Goal: Task Accomplishment & Management: Complete application form

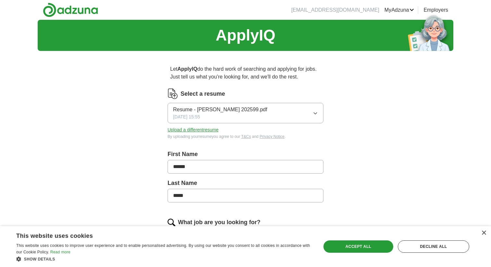
click at [317, 112] on icon "button" at bounding box center [315, 113] width 5 height 5
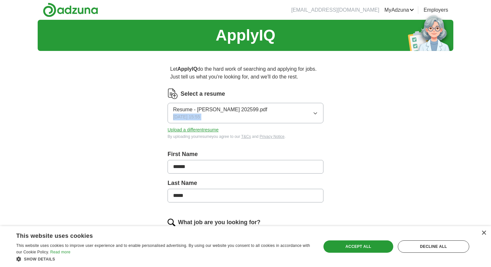
click at [208, 132] on button "Upload a different resume" at bounding box center [192, 130] width 51 height 7
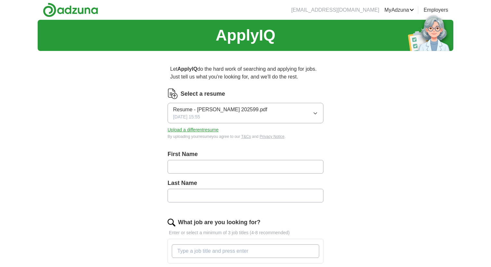
click at [317, 112] on icon "button" at bounding box center [315, 113] width 5 height 5
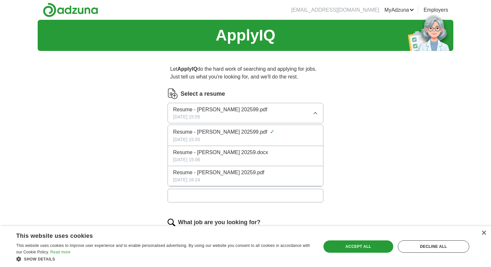
click at [257, 152] on span "Resume - [PERSON_NAME] 20259.docx" at bounding box center [220, 153] width 95 height 8
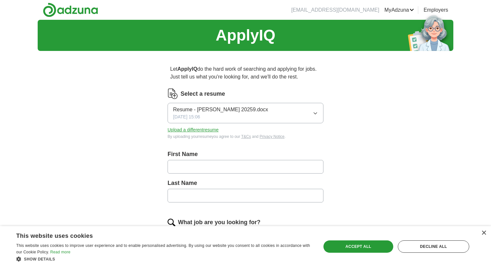
click at [313, 113] on icon "button" at bounding box center [315, 113] width 5 height 5
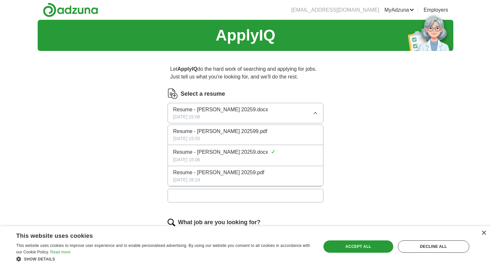
click at [262, 170] on div "Resume - [PERSON_NAME] 20259.pdf" at bounding box center [245, 173] width 145 height 8
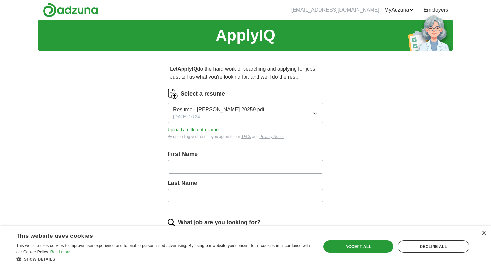
click at [313, 114] on icon "button" at bounding box center [315, 113] width 5 height 5
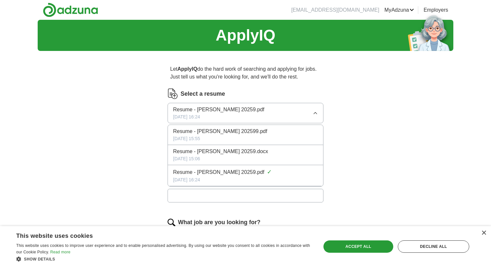
click at [283, 133] on div "Resume - [PERSON_NAME] 202599.pdf" at bounding box center [245, 132] width 145 height 8
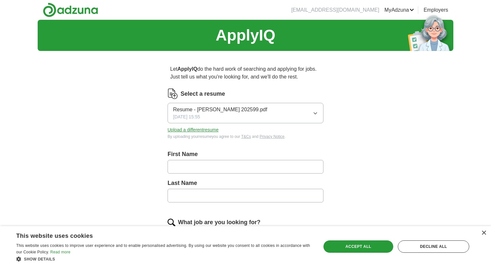
type input "******"
type input "*****"
click at [406, 243] on div "Decline all" at bounding box center [433, 246] width 71 height 12
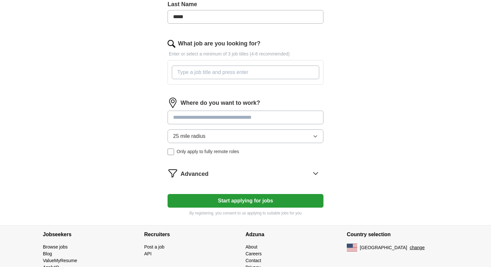
scroll to position [183, 0]
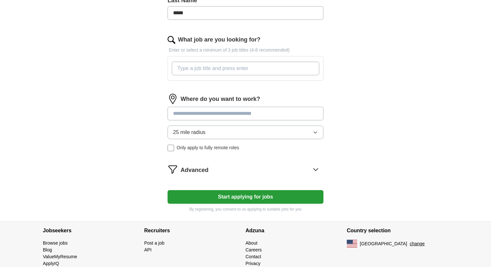
click at [255, 73] on input "What job are you looking for?" at bounding box center [245, 69] width 147 height 14
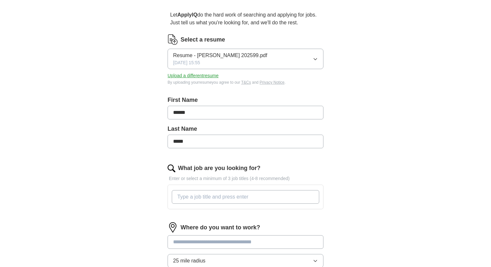
scroll to position [52, 0]
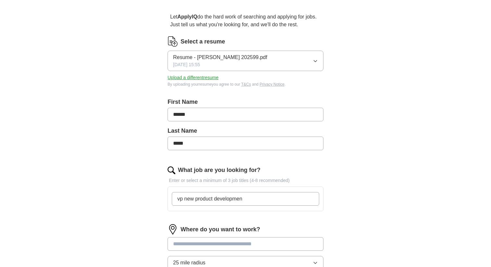
type input "vp new product development"
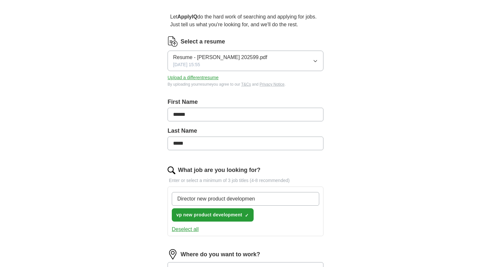
type input "Director new product development"
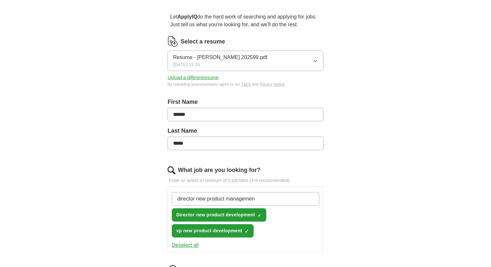
type input "director new product management"
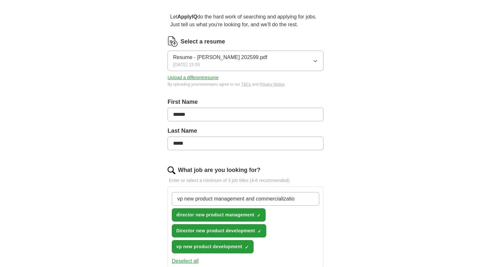
type input "vp new product management and commercialization"
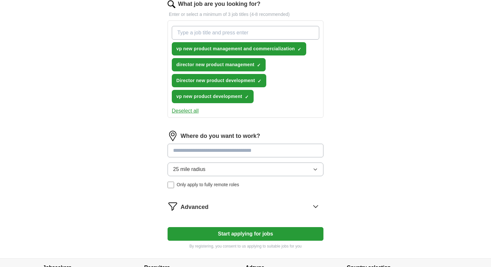
scroll to position [219, 0]
click at [240, 165] on button "25 mile radius" at bounding box center [245, 169] width 156 height 14
click at [241, 155] on input at bounding box center [245, 150] width 156 height 14
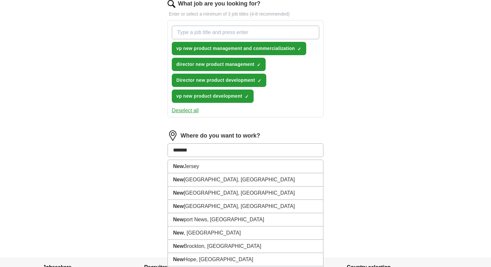
type input "********"
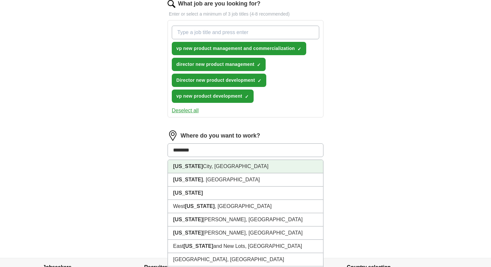
click at [255, 168] on li "New York City, NY" at bounding box center [245, 166] width 155 height 13
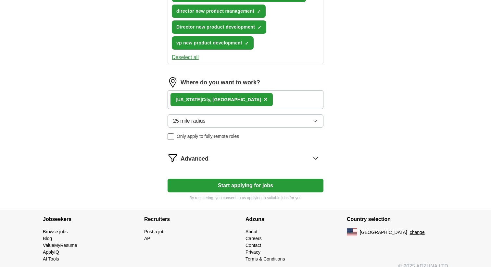
scroll to position [280, 0]
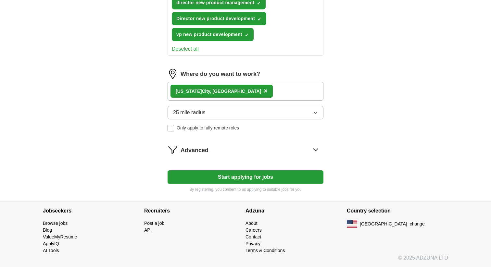
click at [315, 152] on icon at bounding box center [315, 149] width 10 height 10
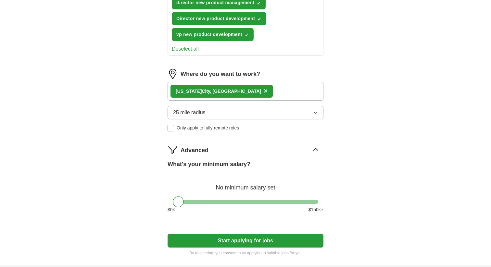
click at [316, 199] on div "What's your minimum salary? No minimum salary set $ 0 k $ 150 k+" at bounding box center [245, 189] width 156 height 58
click at [316, 200] on div at bounding box center [245, 202] width 145 height 4
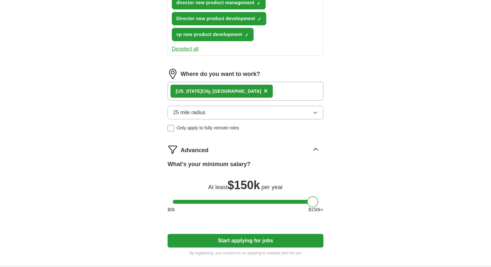
drag, startPoint x: 316, startPoint y: 200, endPoint x: 327, endPoint y: 200, distance: 11.7
click at [327, 200] on div "Let ApplyIQ do the hard work of searching and applying for jobs. Just tell us w…" at bounding box center [246, 20] width 208 height 489
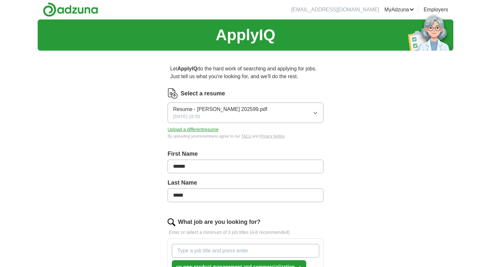
scroll to position [0, 0]
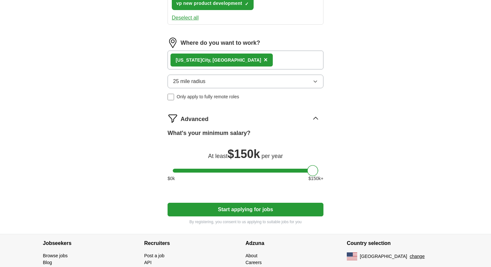
scroll to position [344, 0]
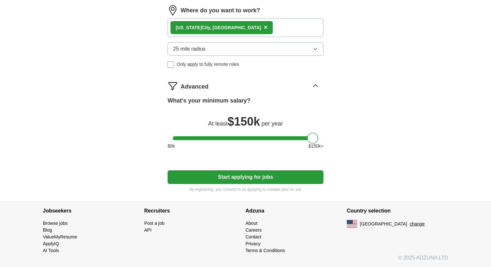
click at [247, 176] on button "Start applying for jobs" at bounding box center [245, 177] width 156 height 14
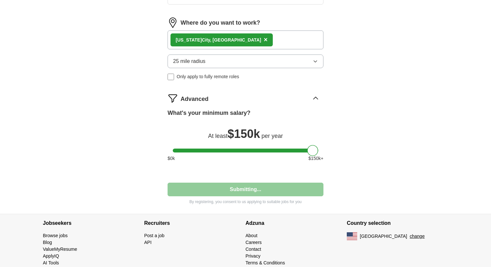
select select "**"
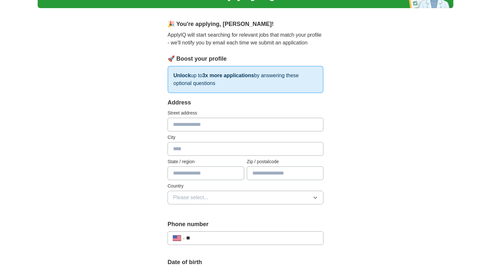
scroll to position [45, 0]
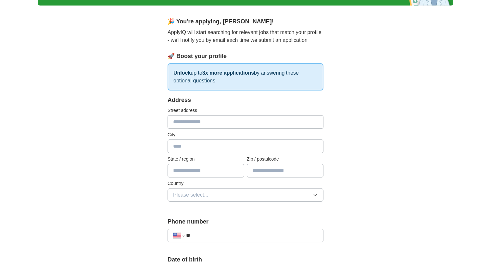
click at [220, 123] on input "text" at bounding box center [245, 122] width 156 height 14
type input "**********"
type input "*******"
type input "********"
type input "*****"
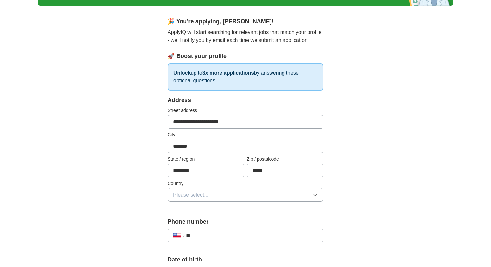
click at [217, 195] on button "Please select..." at bounding box center [245, 195] width 156 height 14
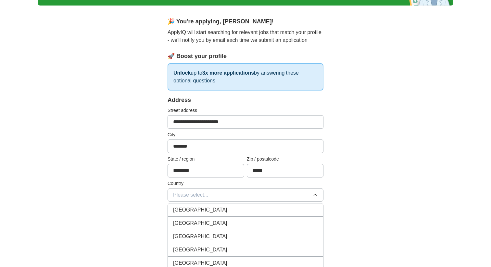
click at [203, 220] on span "United States" at bounding box center [200, 223] width 54 height 8
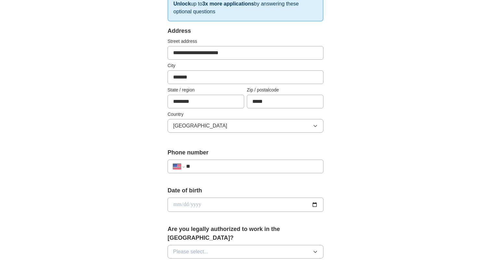
scroll to position [116, 0]
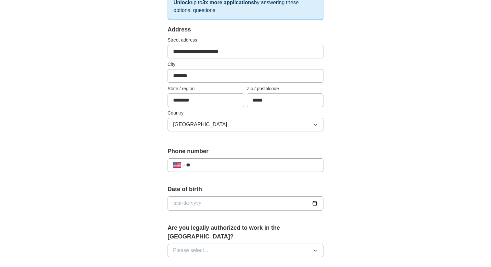
click at [269, 166] on input "**" at bounding box center [252, 165] width 132 height 8
type input "**********"
click at [256, 205] on input "date" at bounding box center [245, 203] width 156 height 14
type input "**********"
click at [361, 200] on div "**********" at bounding box center [245, 199] width 415 height 591
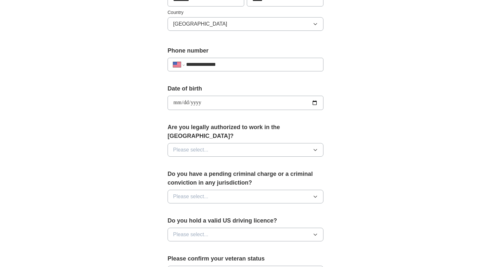
scroll to position [220, 0]
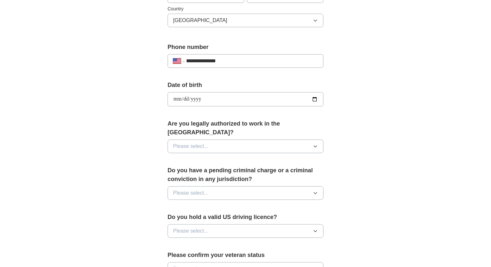
click at [266, 141] on button "Please select..." at bounding box center [245, 147] width 156 height 14
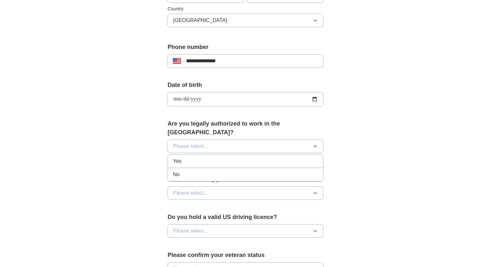
click at [251, 157] on div "Yes" at bounding box center [245, 161] width 145 height 8
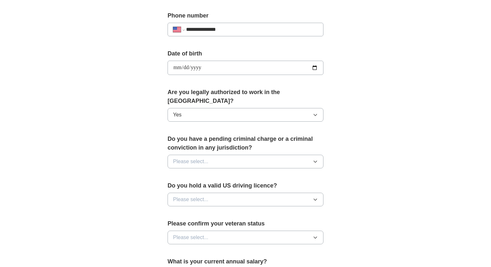
scroll to position [261, 0]
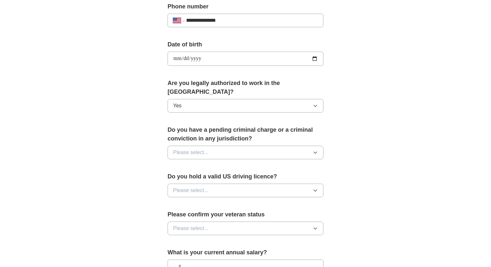
click at [196, 149] on span "Please select..." at bounding box center [190, 153] width 35 height 8
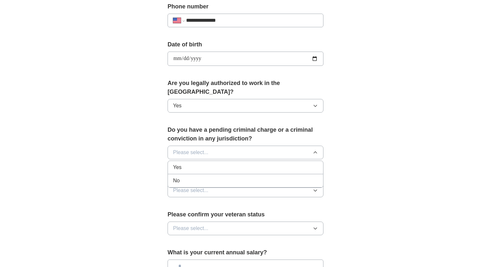
click at [196, 149] on span "Please select..." at bounding box center [190, 153] width 35 height 8
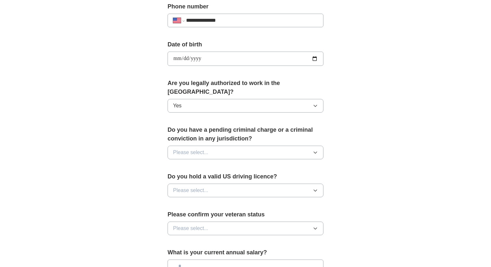
click at [196, 149] on span "Please select..." at bounding box center [190, 153] width 35 height 8
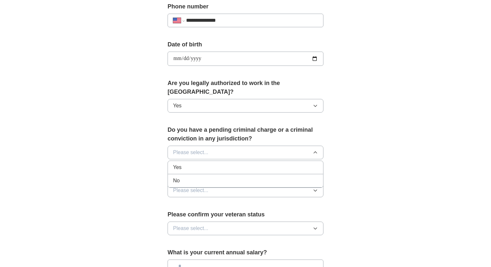
click at [182, 177] on div "No" at bounding box center [245, 181] width 145 height 8
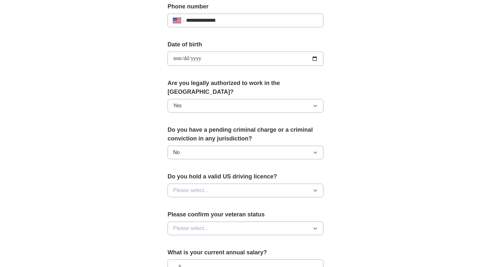
click at [190, 187] on span "Please select..." at bounding box center [190, 191] width 35 height 8
click at [190, 199] on li "Yes" at bounding box center [245, 205] width 155 height 13
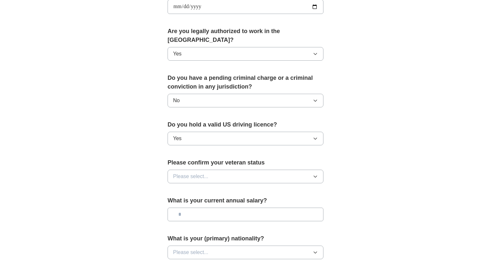
scroll to position [385, 0]
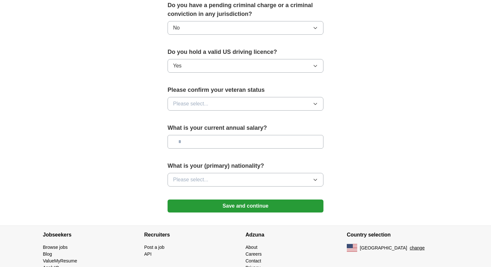
click at [203, 100] on span "Please select..." at bounding box center [190, 104] width 35 height 8
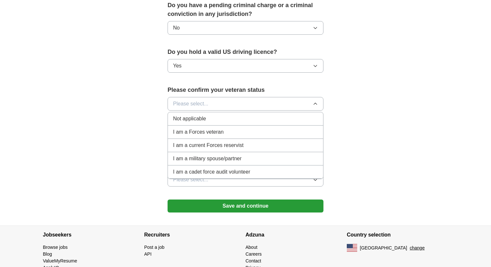
click at [213, 115] on div "Not applicable" at bounding box center [245, 119] width 145 height 8
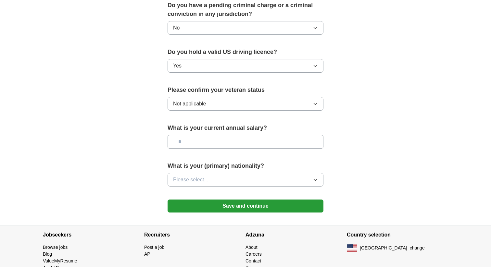
click at [218, 135] on input "text" at bounding box center [245, 142] width 156 height 14
type input "********"
click at [247, 173] on button "Please select..." at bounding box center [245, 180] width 156 height 14
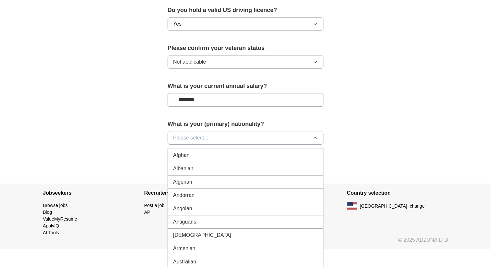
scroll to position [0, 0]
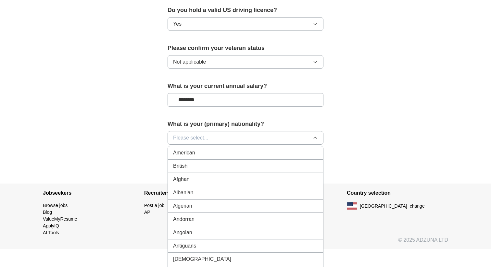
click at [230, 149] on div "American" at bounding box center [245, 153] width 145 height 8
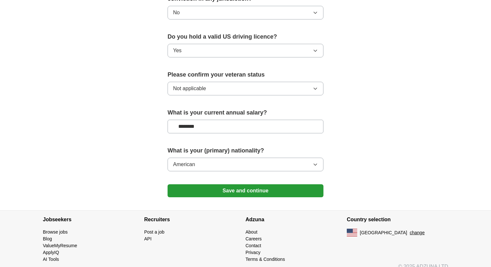
scroll to position [392, 0]
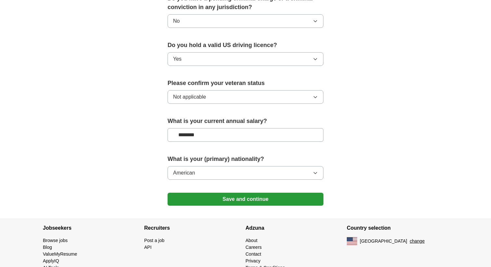
click at [266, 193] on button "Save and continue" at bounding box center [245, 199] width 156 height 13
